Goal: Navigation & Orientation: Find specific page/section

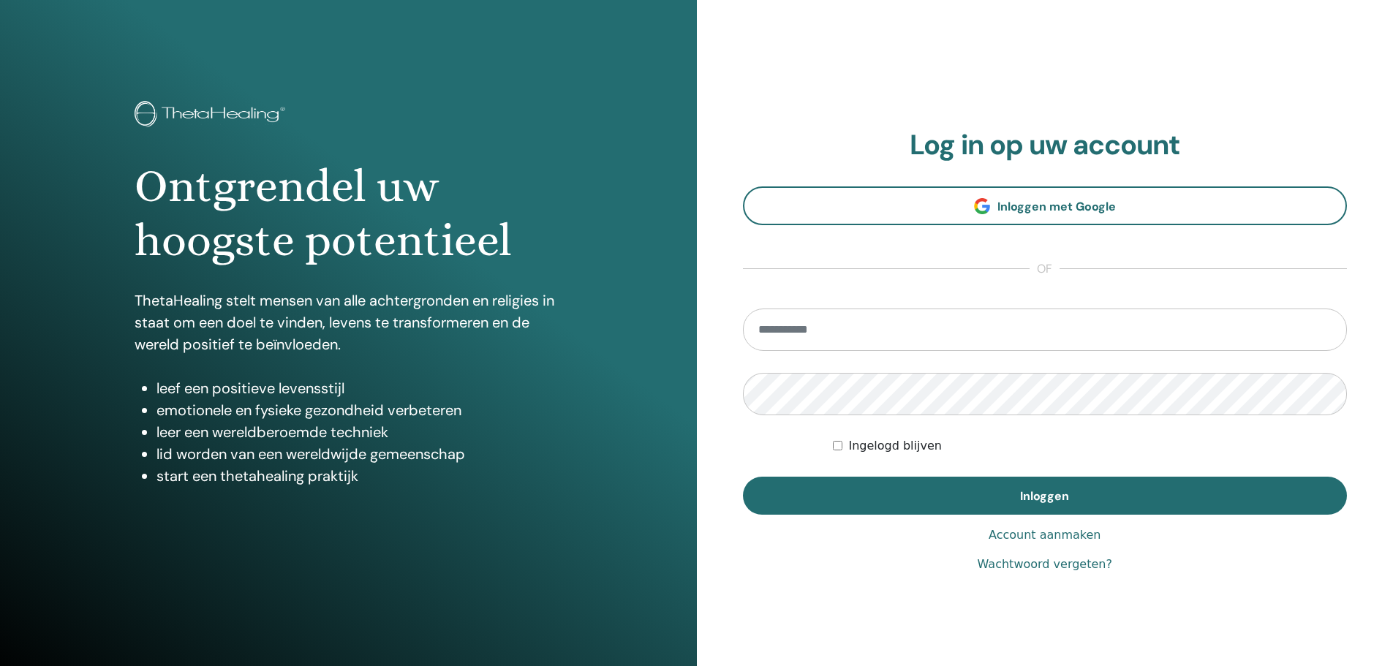
click at [823, 333] on input "email" at bounding box center [1045, 330] width 605 height 42
click at [783, 325] on input "email" at bounding box center [1045, 330] width 605 height 42
type input "**********"
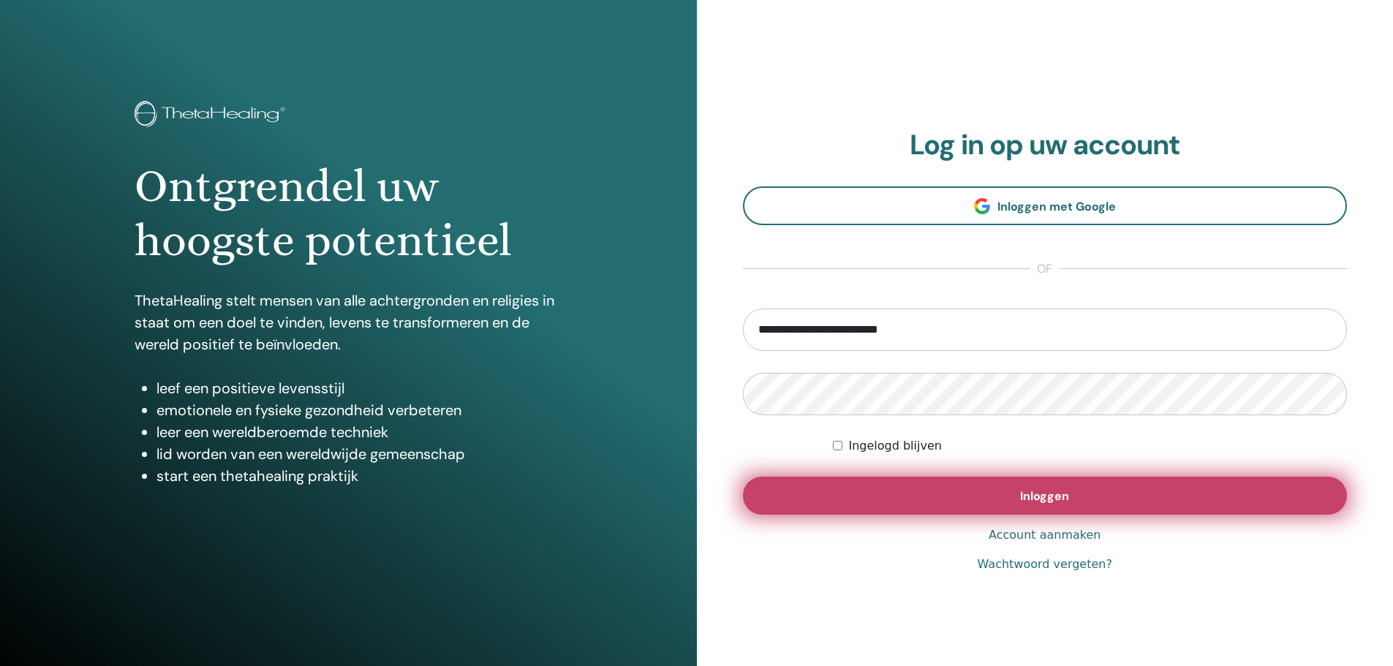
click at [1046, 485] on button "Inloggen" at bounding box center [1045, 496] width 605 height 38
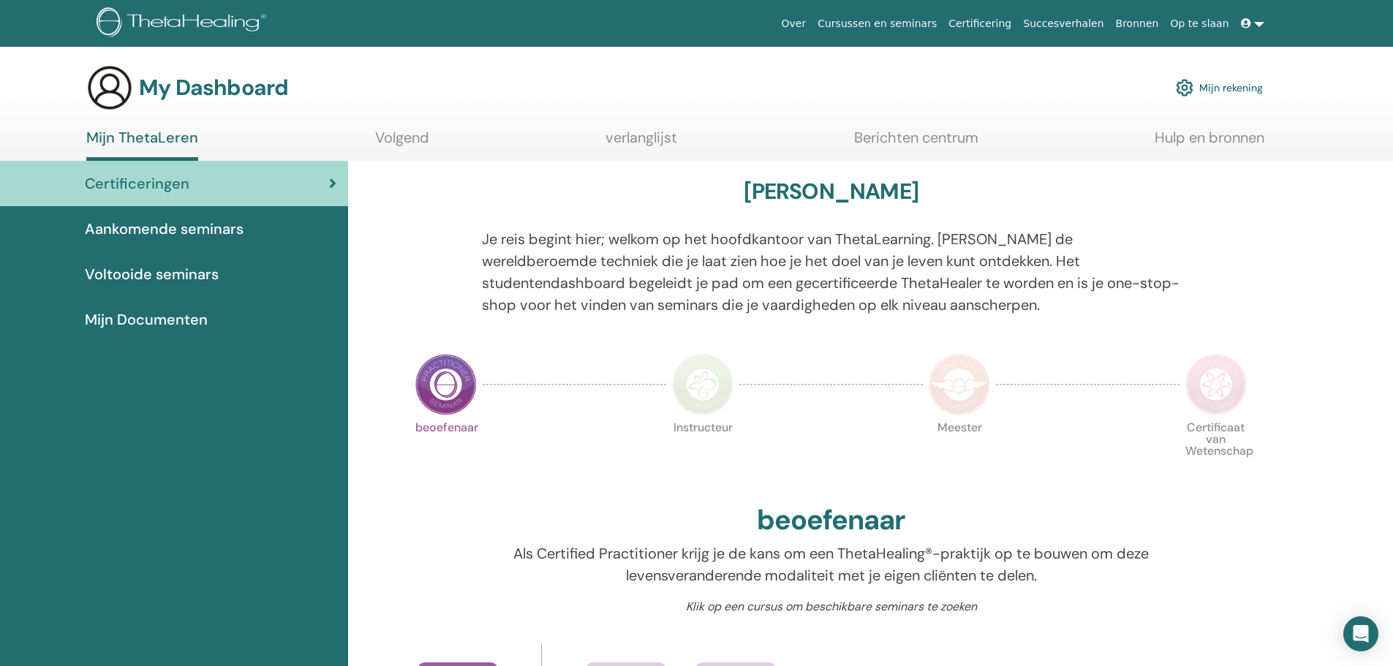
click at [152, 228] on span "Aankomende seminars" at bounding box center [164, 229] width 159 height 22
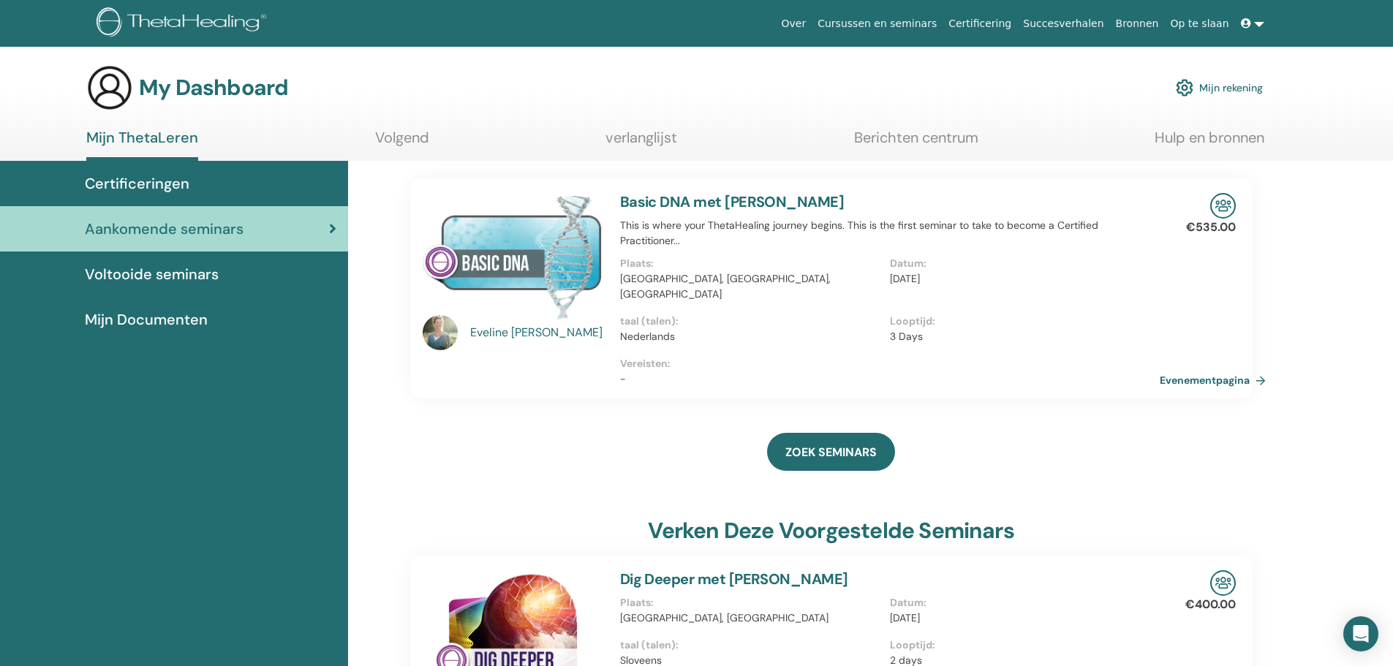
click at [158, 267] on span "Voltooide seminars" at bounding box center [152, 274] width 134 height 22
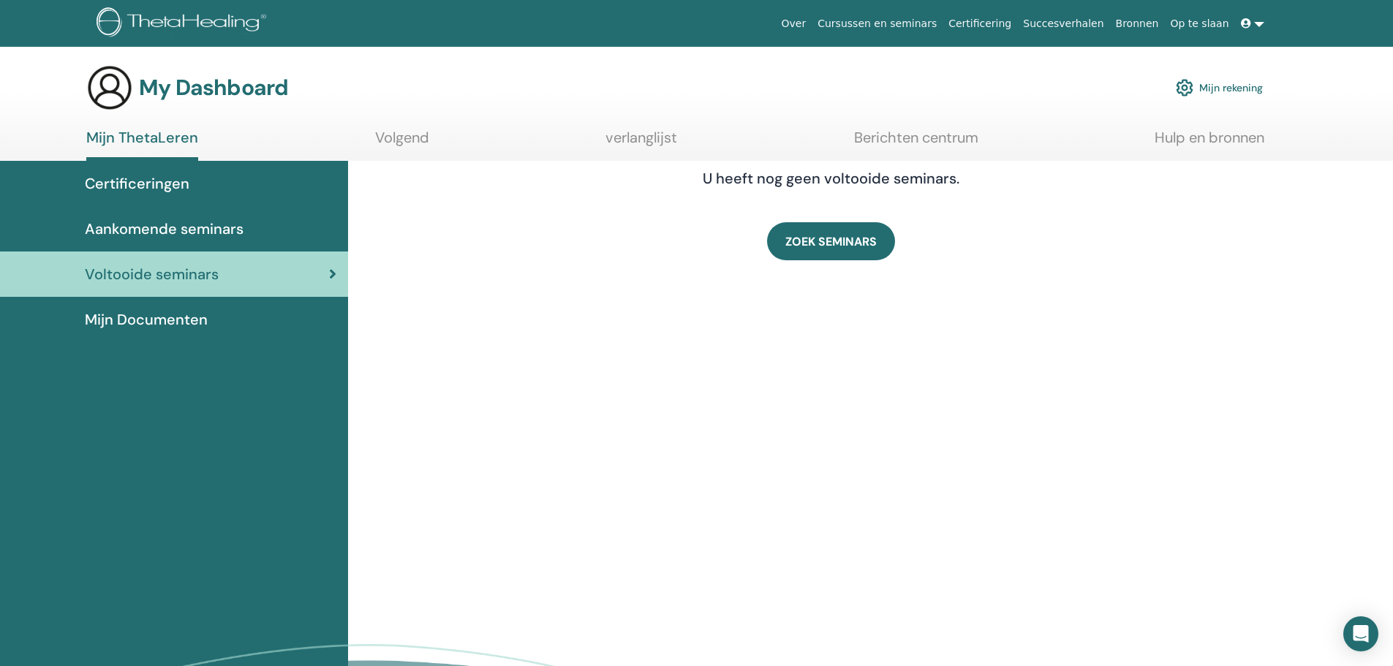
click at [125, 320] on span "Mijn Documenten" at bounding box center [146, 320] width 123 height 22
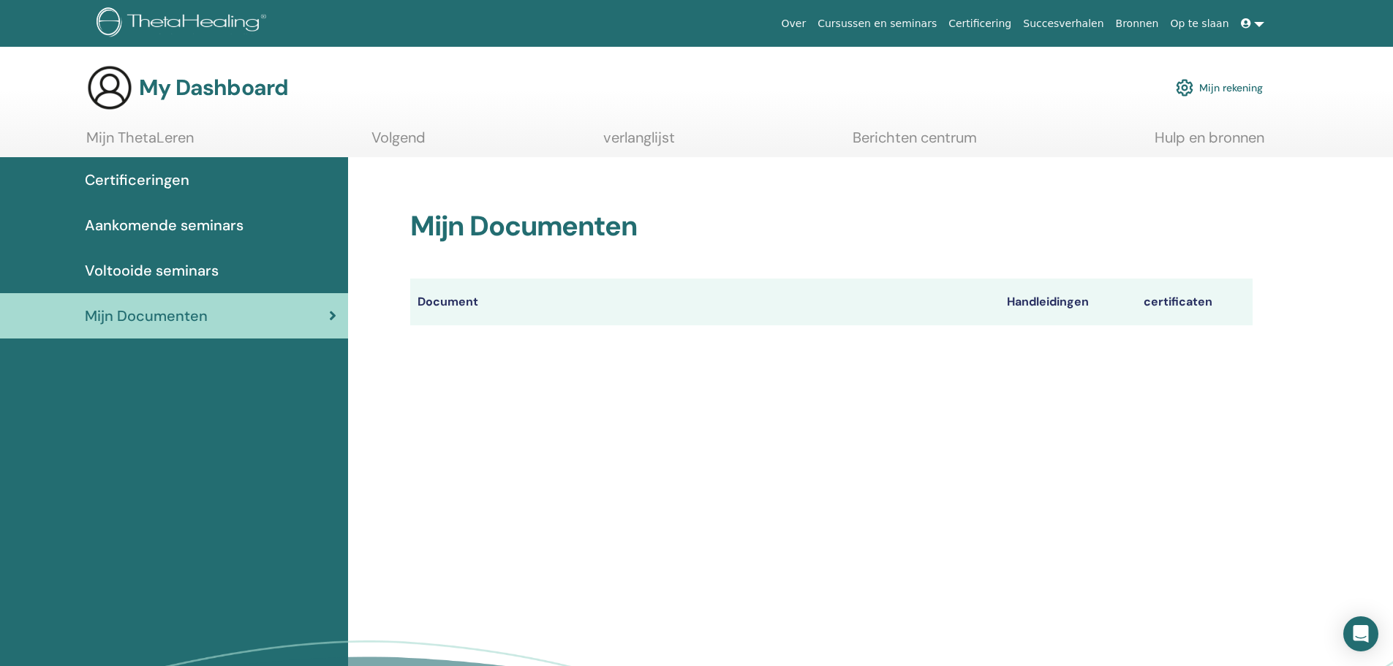
click at [404, 127] on section "My Dashboard Mijn rekening Mijn ThetaLeren Volgend verlanglijst Berichten centr…" at bounding box center [696, 110] width 1393 height 93
click at [394, 135] on link "Volgend" at bounding box center [399, 143] width 54 height 29
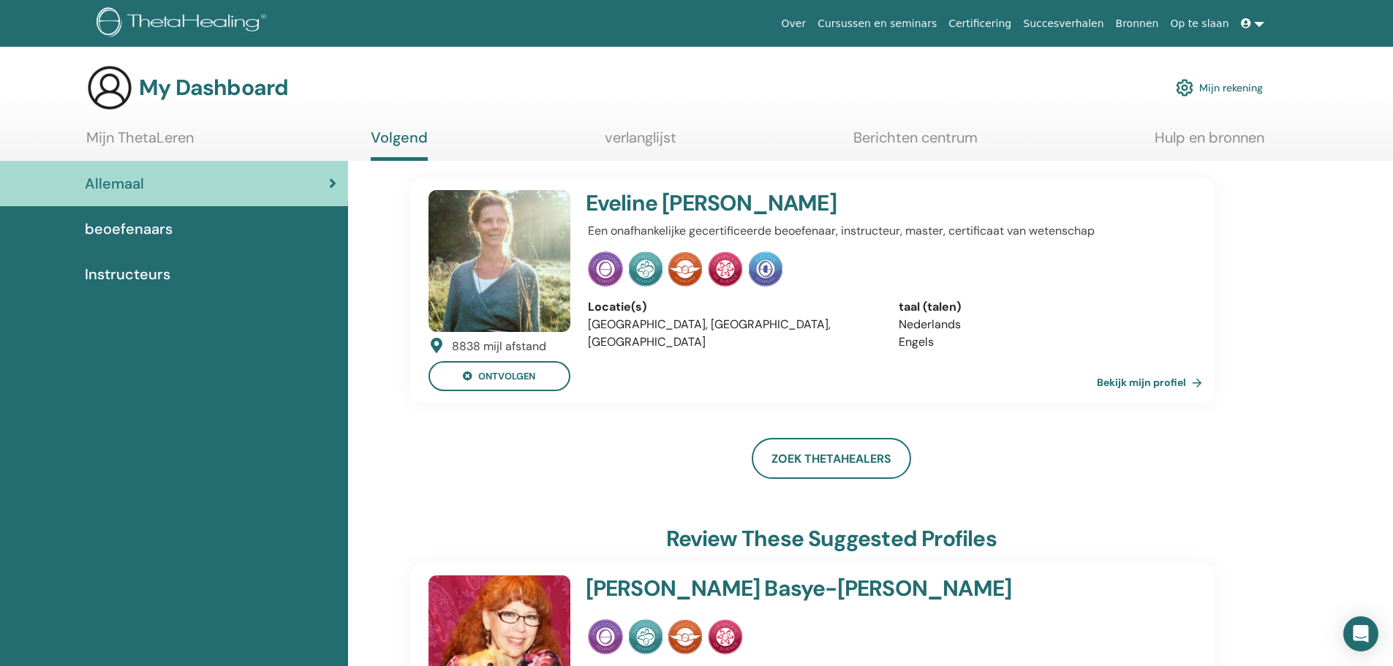
click at [923, 136] on link "Berichten centrum" at bounding box center [916, 143] width 124 height 29
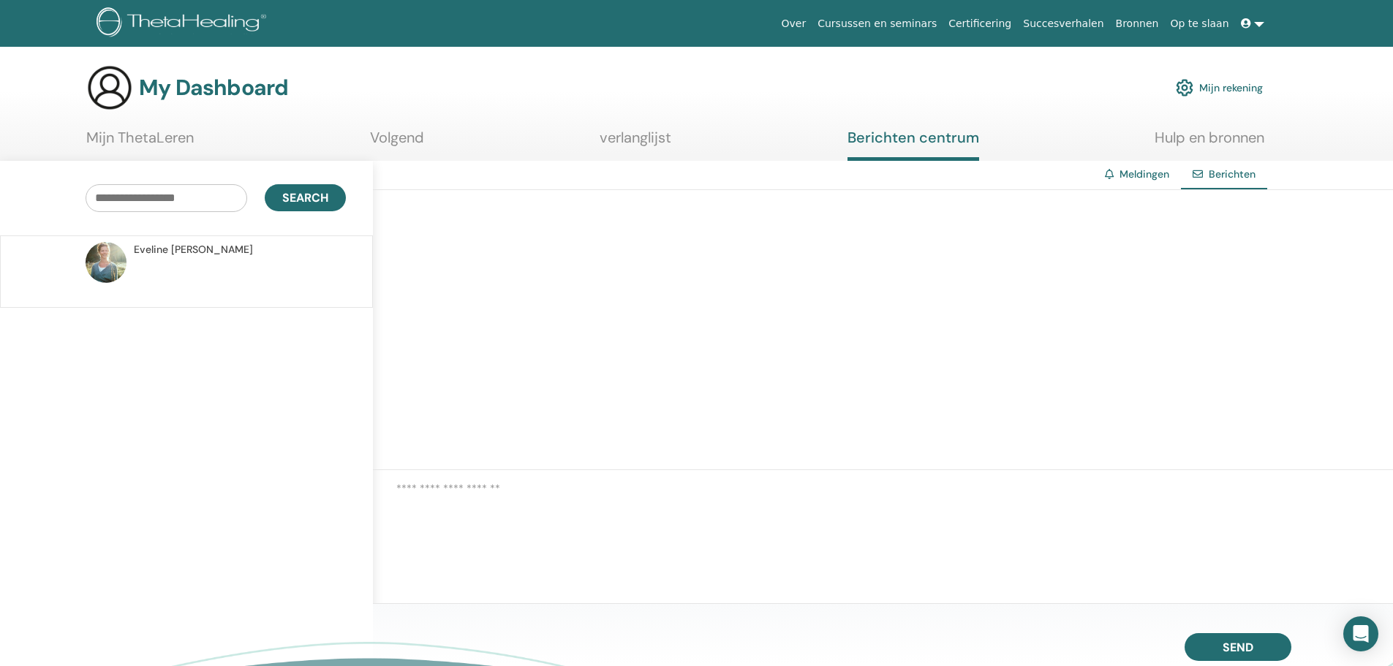
click at [211, 251] on span "[PERSON_NAME]" at bounding box center [193, 249] width 119 height 15
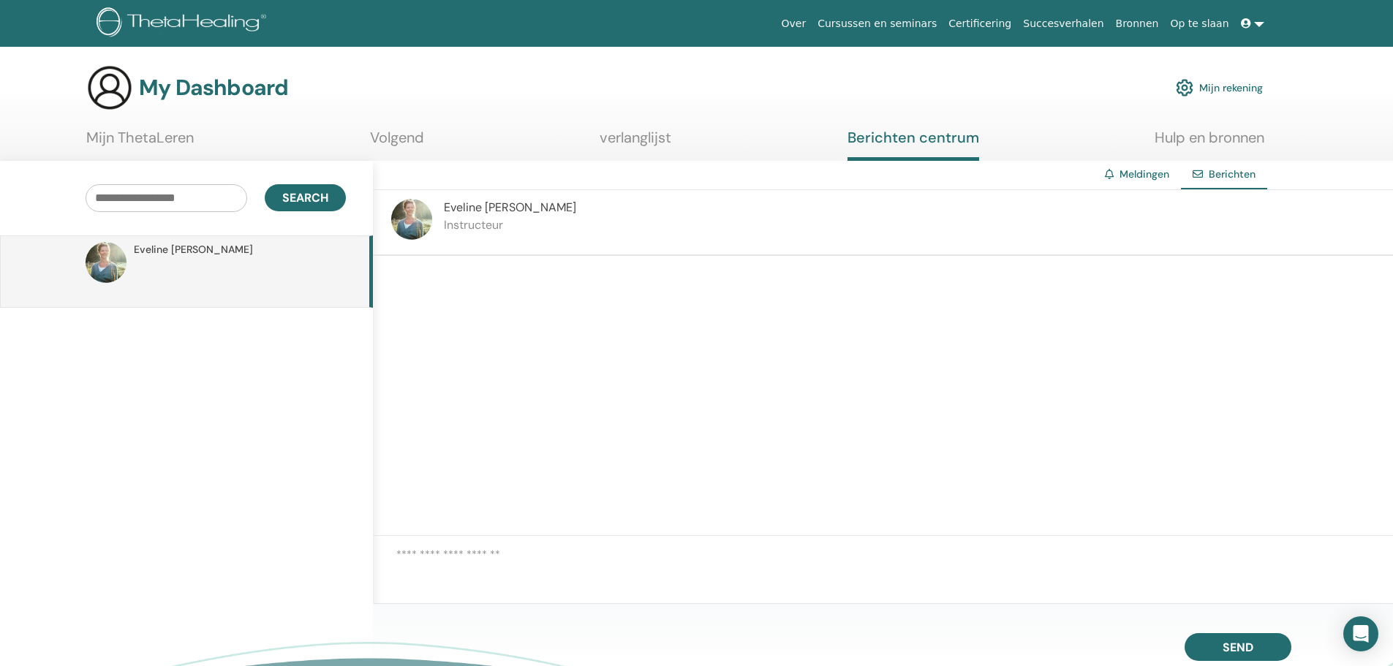
click at [1148, 18] on link "Bronnen" at bounding box center [1137, 23] width 55 height 27
